Goal: Transaction & Acquisition: Obtain resource

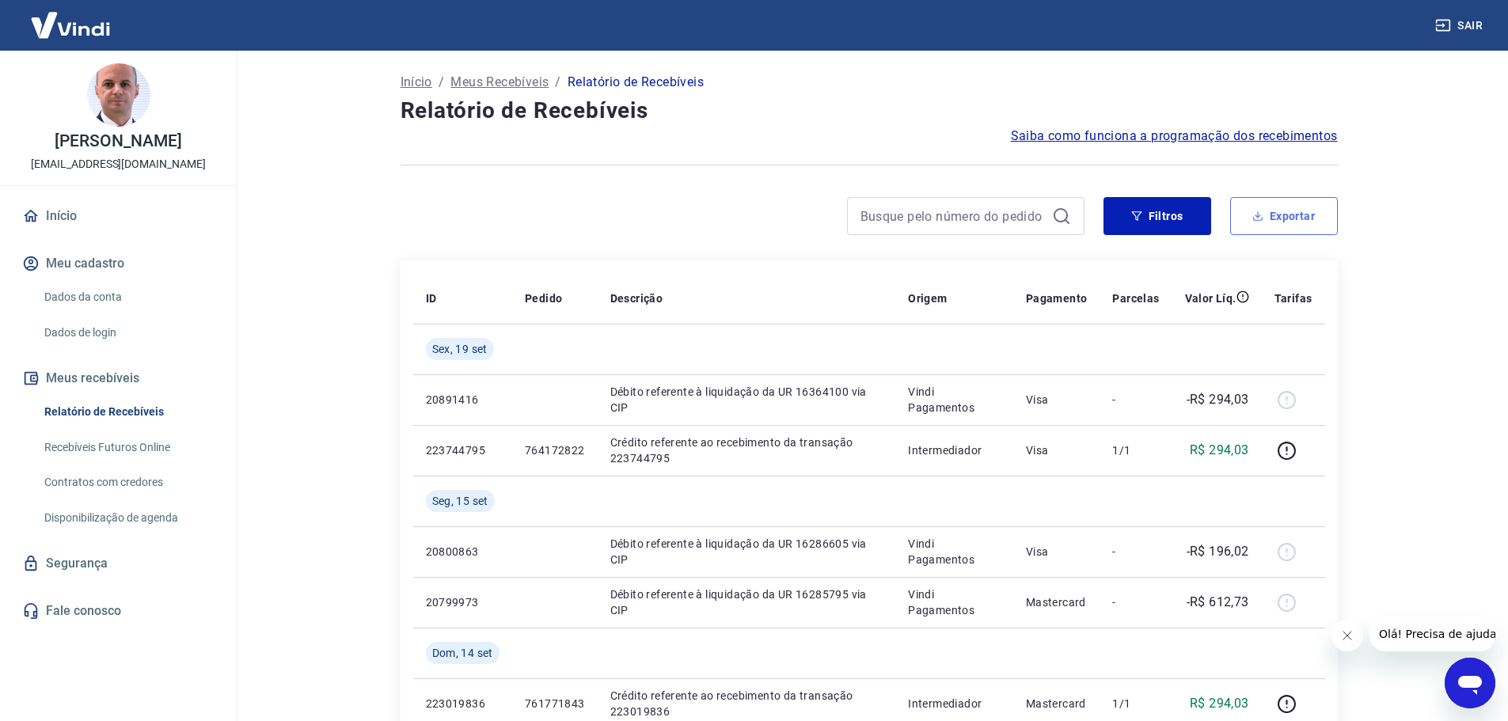
click at [1295, 219] on button "Exportar" at bounding box center [1284, 216] width 108 height 38
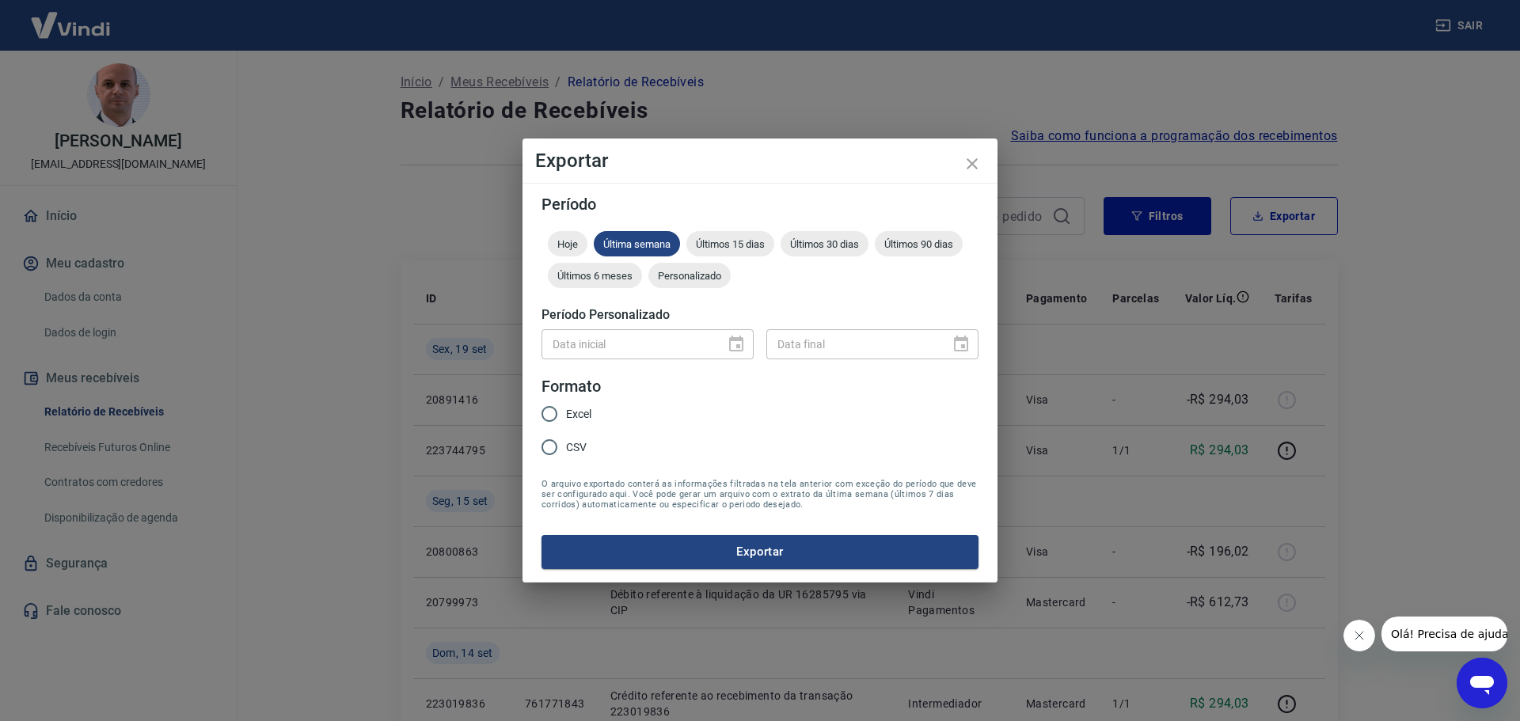
click at [733, 344] on div at bounding box center [731, 344] width 22 height 0
click at [738, 344] on div at bounding box center [731, 344] width 22 height 0
click at [691, 274] on span "Personalizado" at bounding box center [689, 276] width 82 height 12
click at [737, 349] on icon "Choose date" at bounding box center [736, 344] width 19 height 19
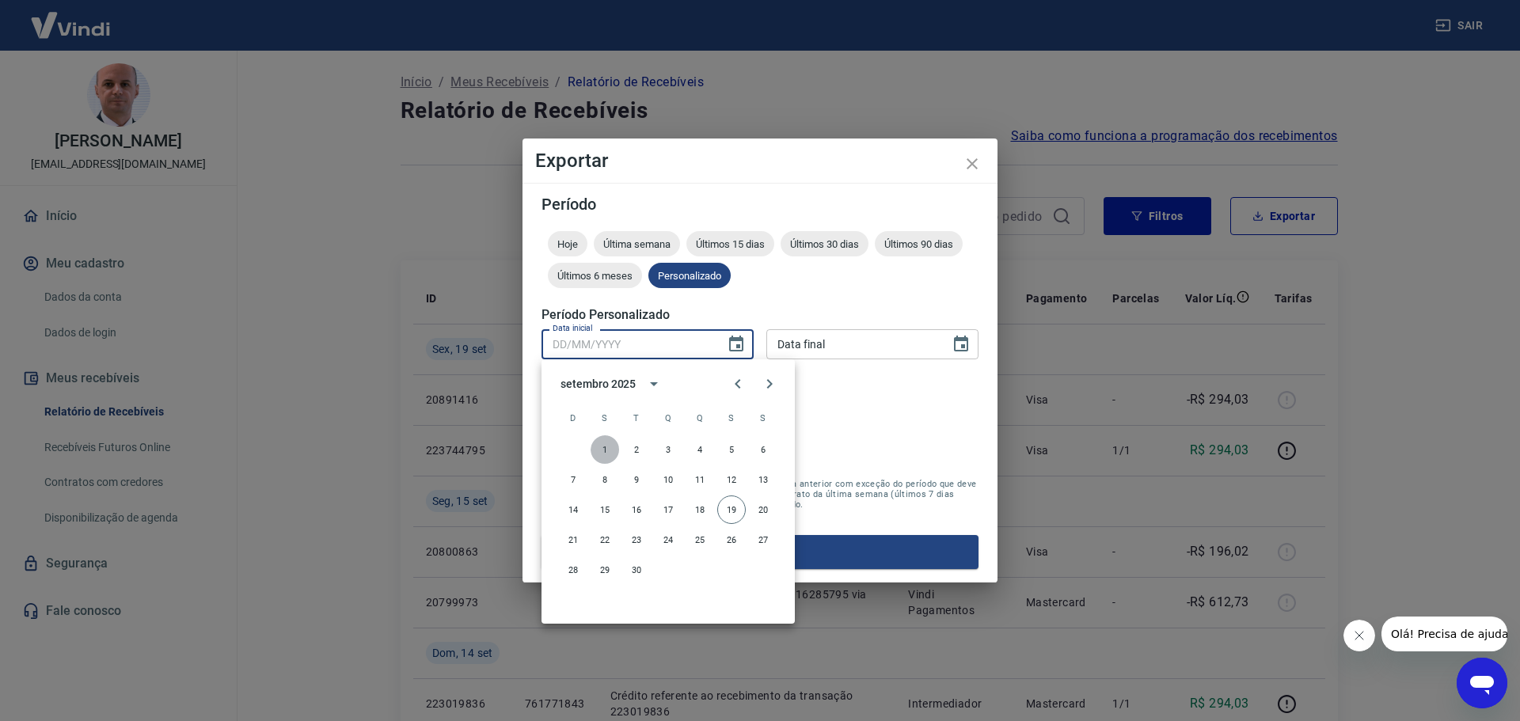
click at [606, 450] on button "1" at bounding box center [605, 449] width 28 height 28
type input "[DATE]"
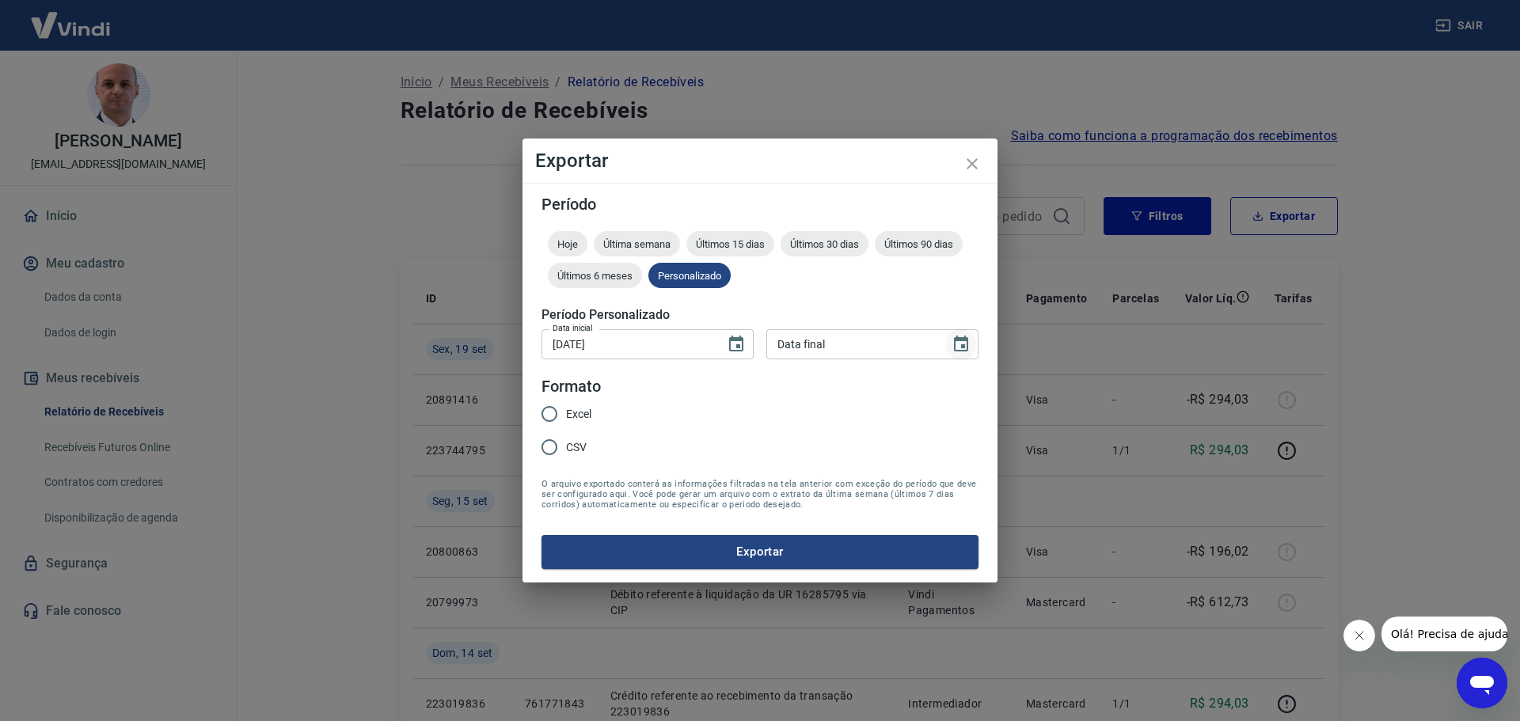
click at [961, 341] on icon "Choose date" at bounding box center [961, 344] width 14 height 16
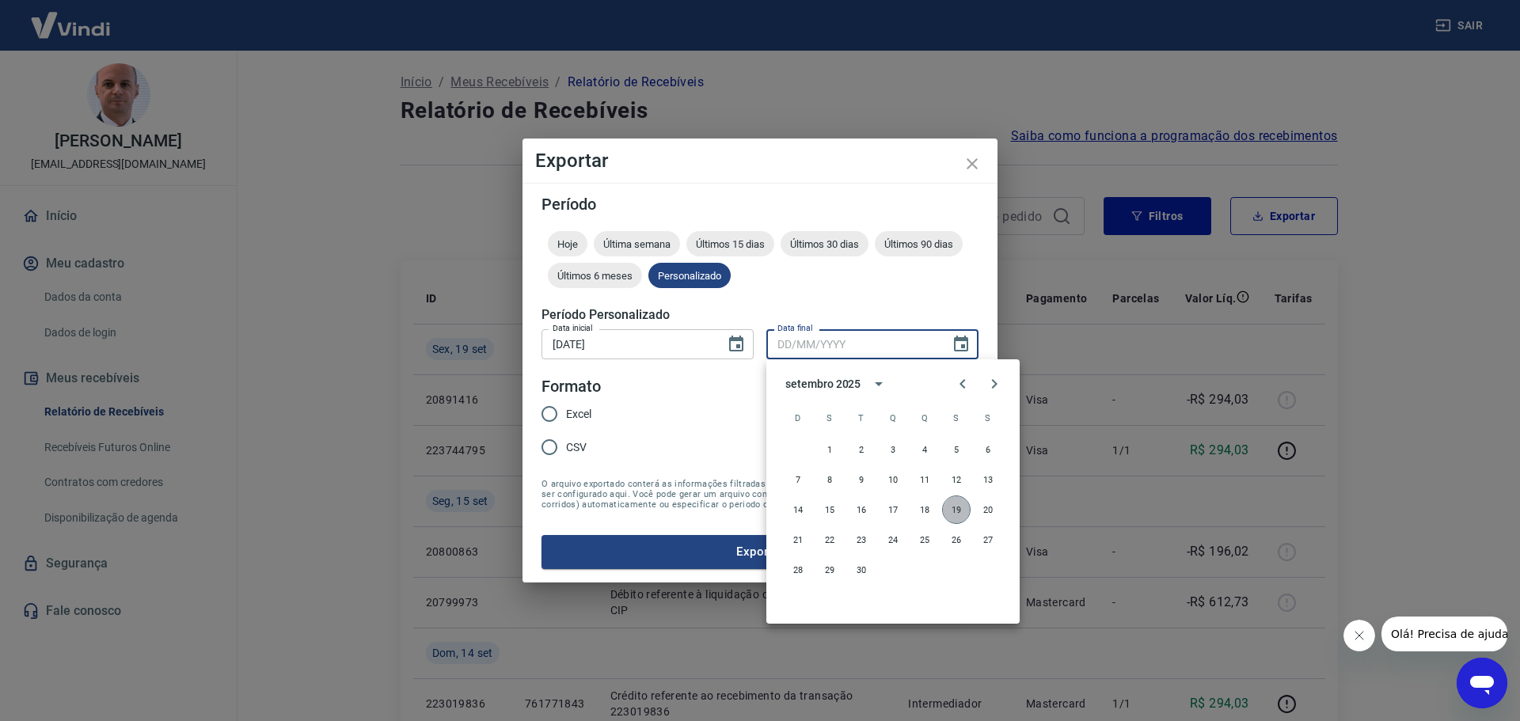
click at [961, 513] on button "19" at bounding box center [956, 510] width 28 height 28
type input "[DATE]"
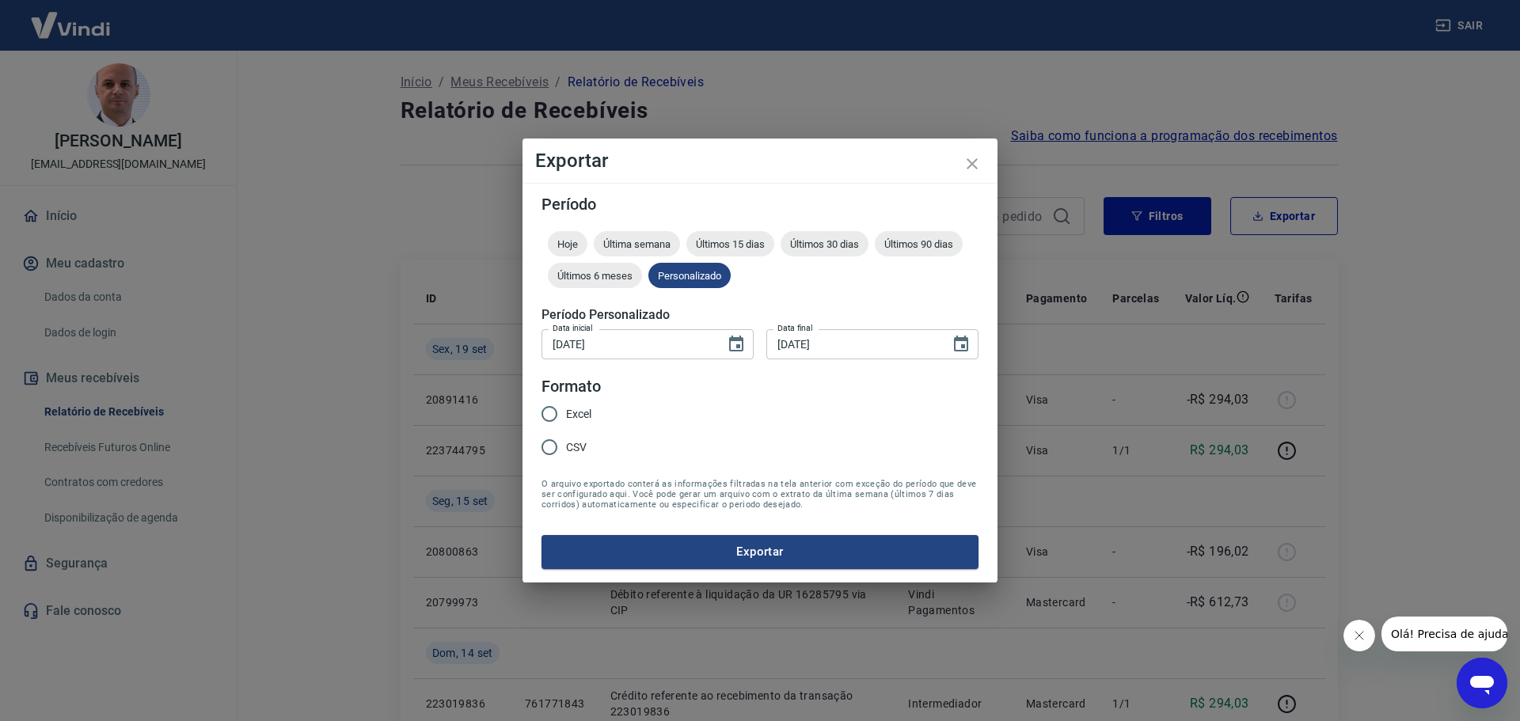
click at [547, 416] on input "Excel" at bounding box center [549, 413] width 33 height 33
radio input "true"
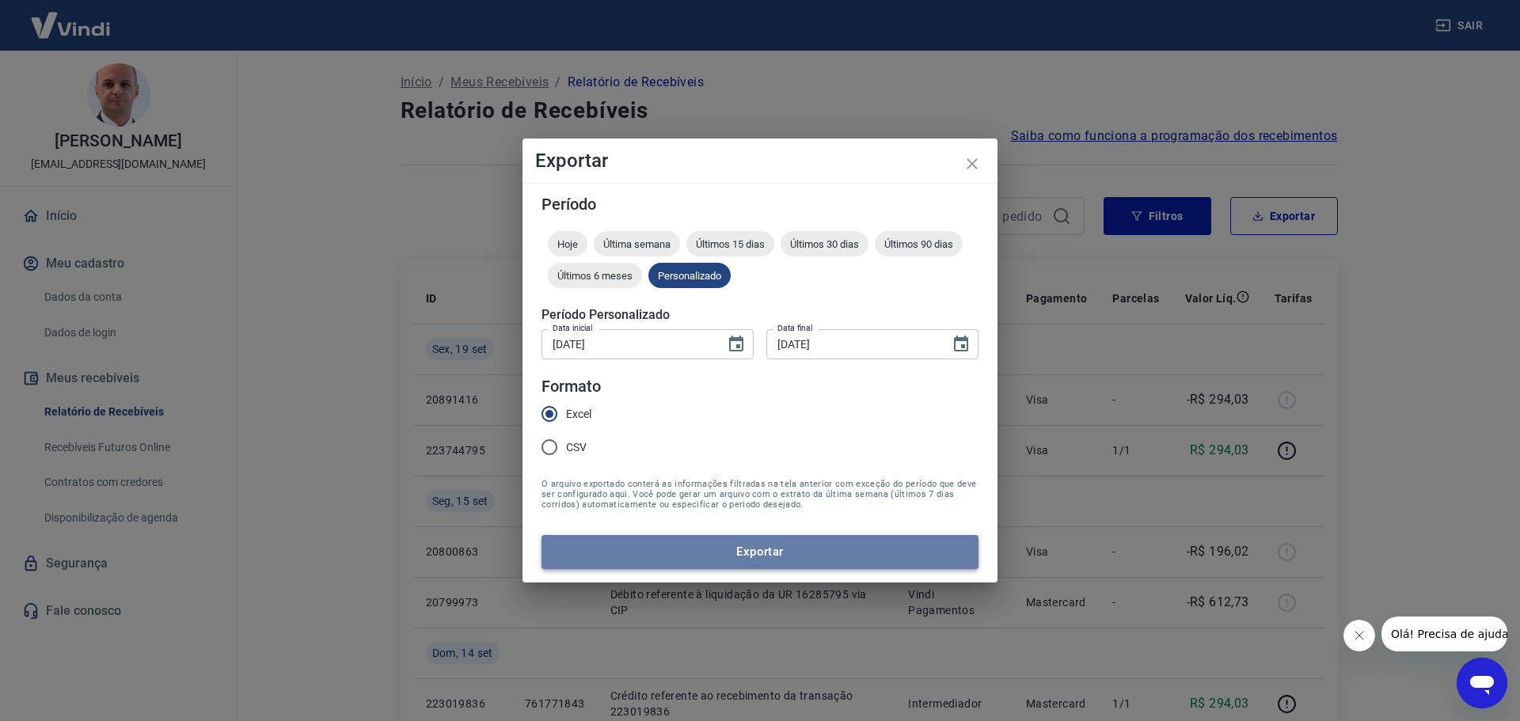
click at [738, 544] on button "Exportar" at bounding box center [759, 551] width 437 height 33
